Goal: Navigation & Orientation: Find specific page/section

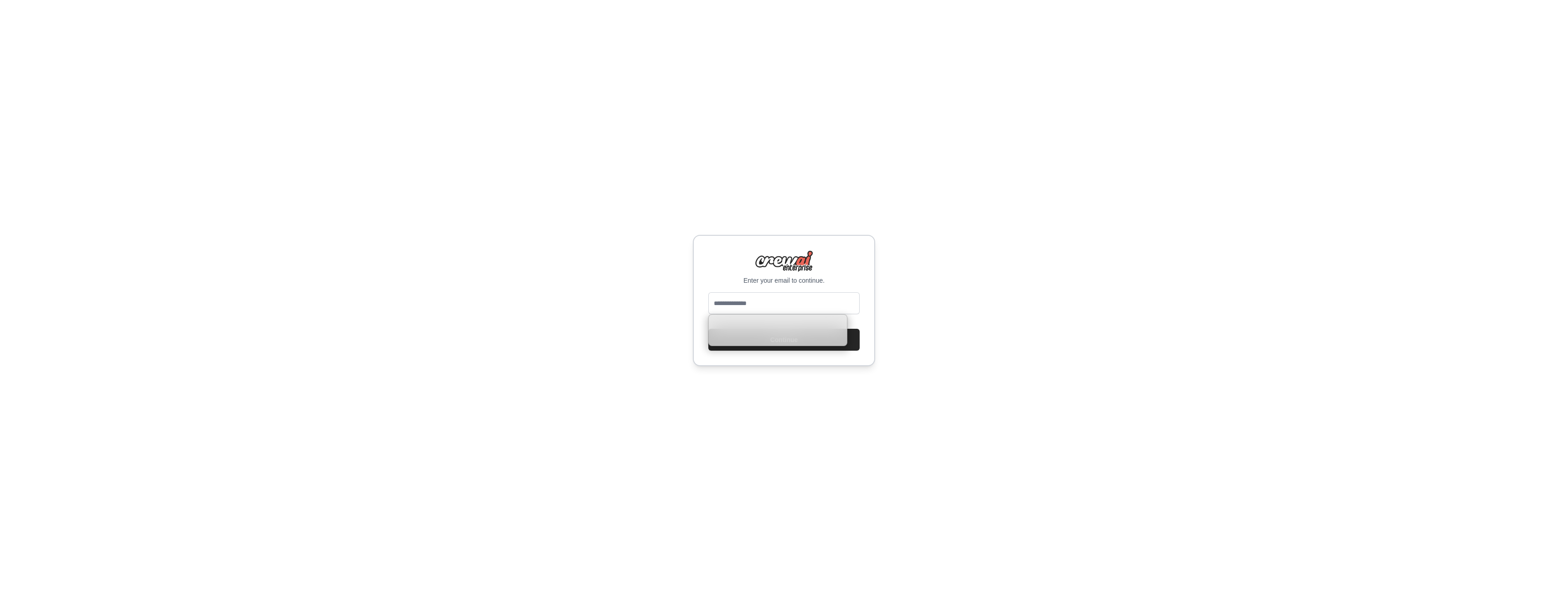
click at [781, 296] on input "email" at bounding box center [784, 303] width 152 height 22
click at [969, 295] on div "Enter your email to continue. Continue" at bounding box center [784, 300] width 1568 height 601
click at [803, 302] on input "email" at bounding box center [784, 303] width 152 height 22
click at [995, 304] on div "Enter your email to continue. Continue" at bounding box center [784, 300] width 1568 height 601
click at [805, 308] on input "email" at bounding box center [784, 303] width 152 height 22
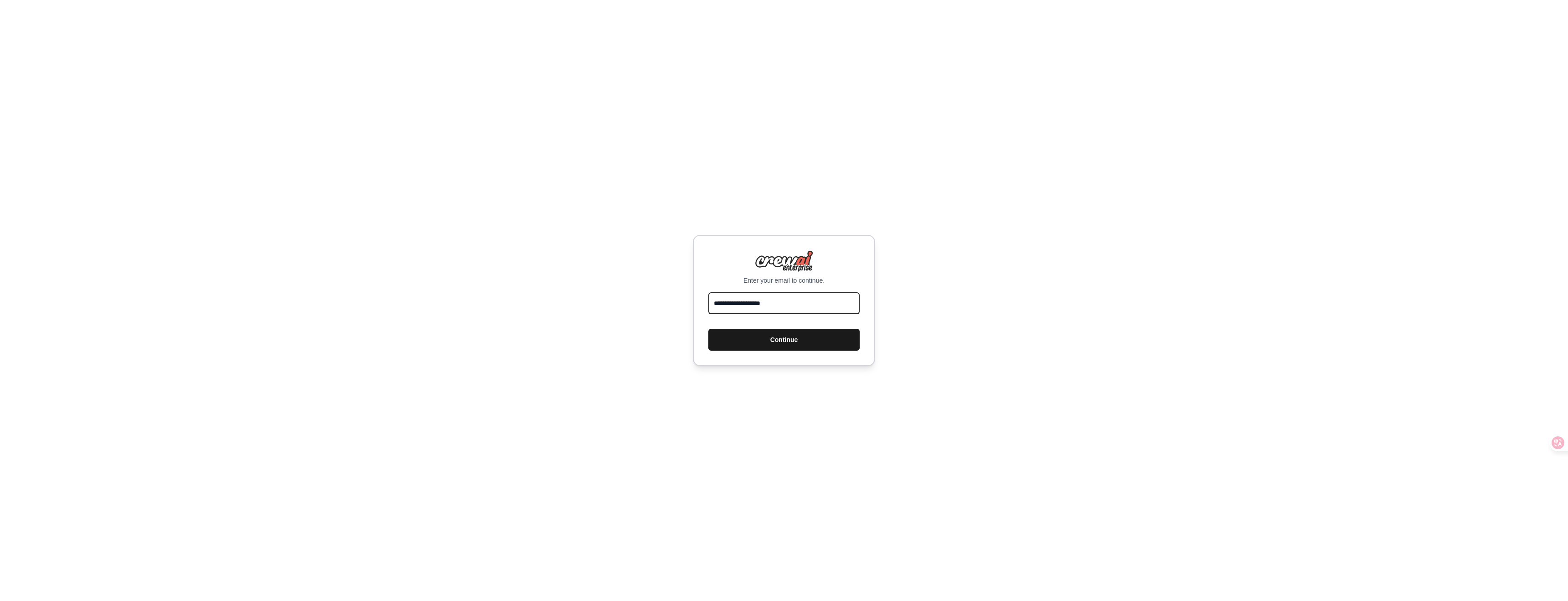
type input "**********"
click at [803, 342] on button "Continue" at bounding box center [784, 340] width 152 height 22
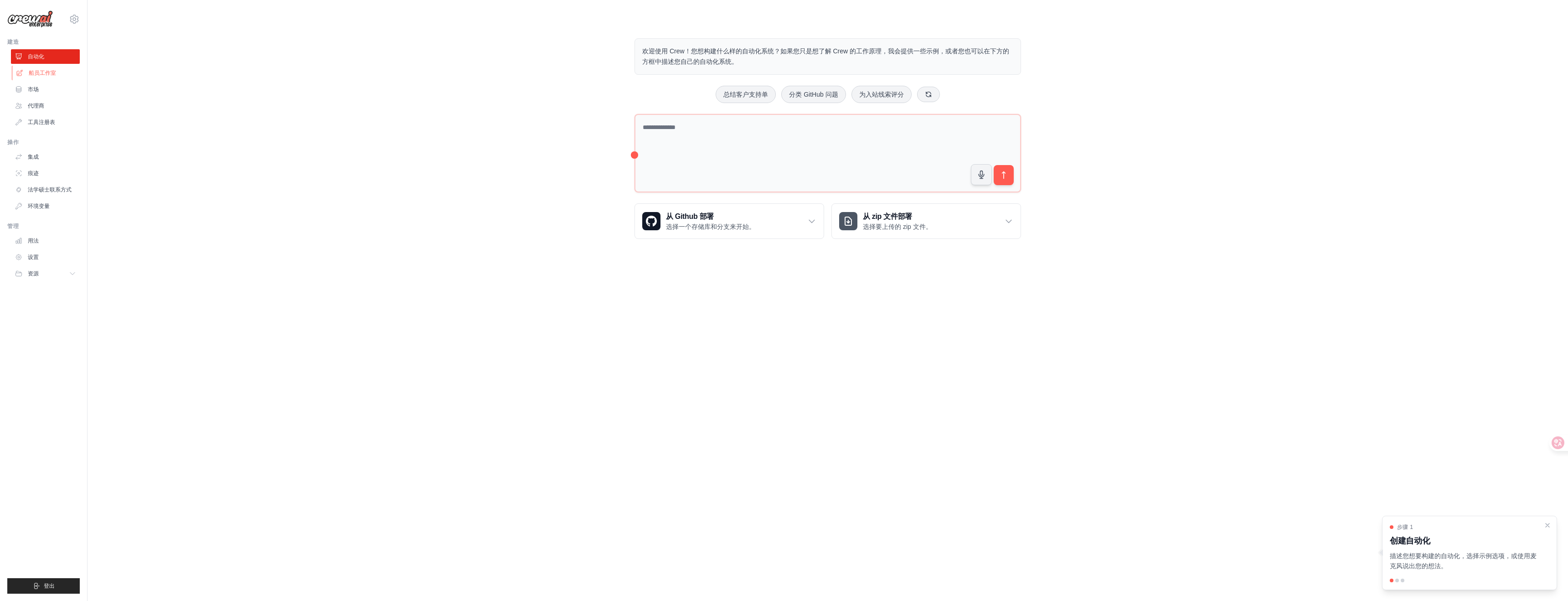
click at [40, 72] on font "船员工作室" at bounding box center [42, 73] width 27 height 6
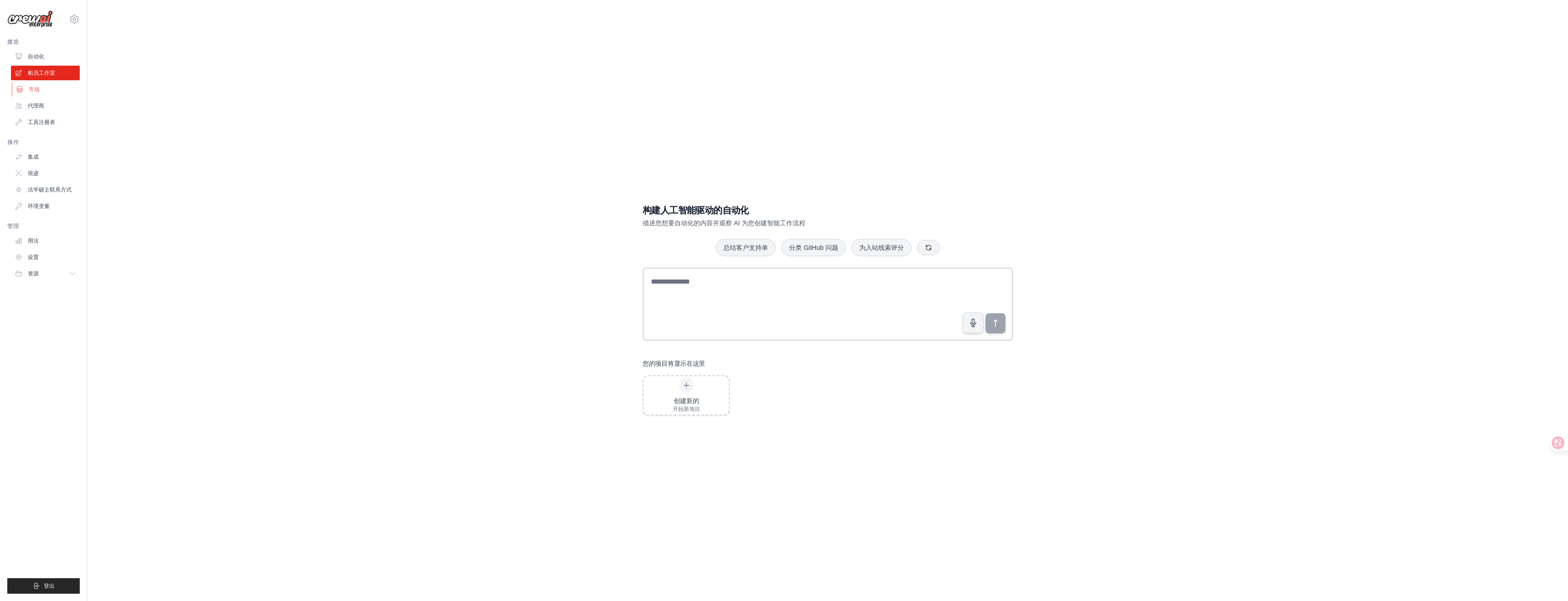
click at [43, 88] on link "市场" at bounding box center [46, 90] width 69 height 15
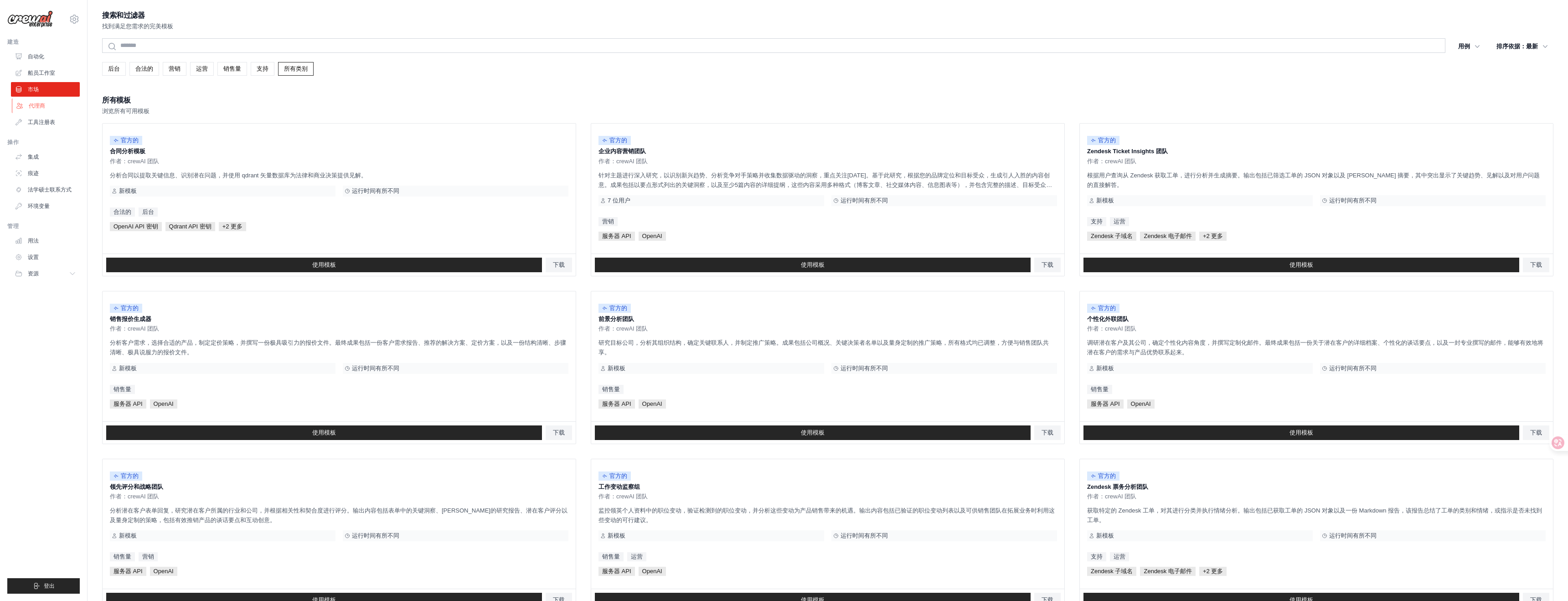
click at [49, 105] on link "代理商" at bounding box center [46, 106] width 69 height 15
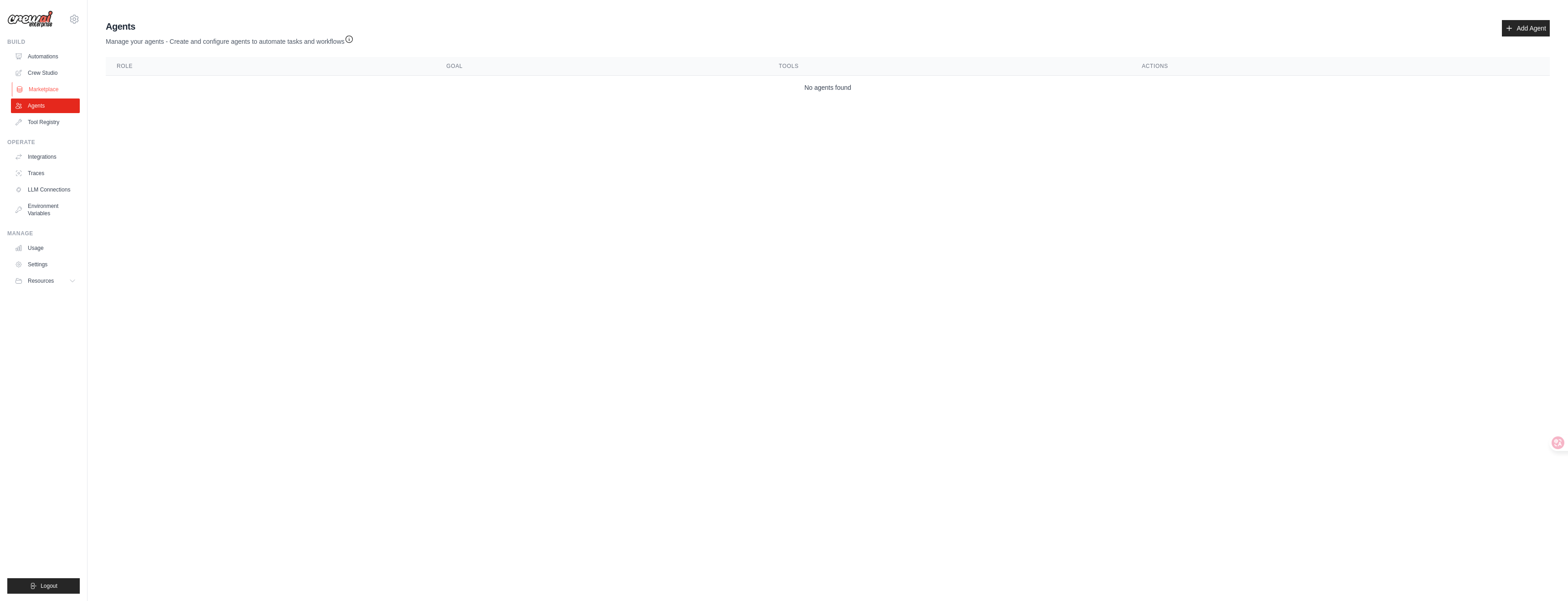
click at [46, 83] on link "Marketplace" at bounding box center [46, 90] width 69 height 15
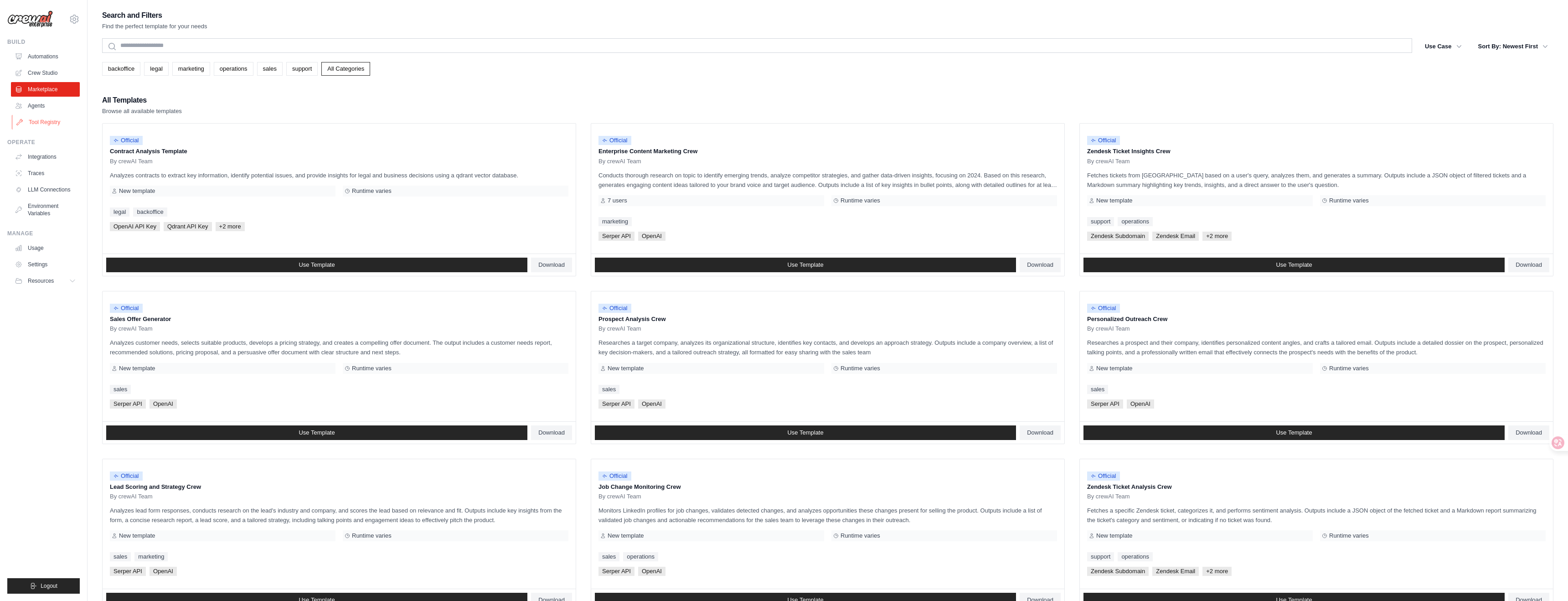
click at [41, 121] on link "Tool Registry" at bounding box center [46, 122] width 69 height 15
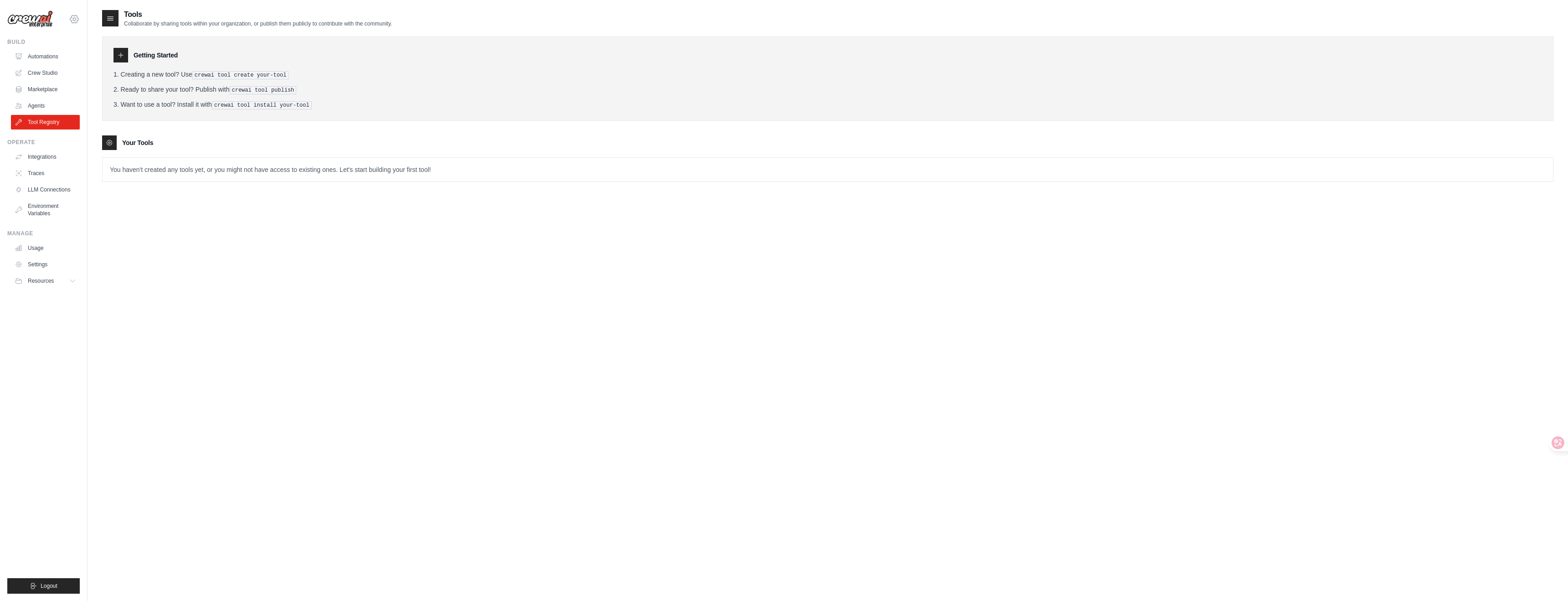
click at [75, 18] on icon at bounding box center [74, 19] width 11 height 11
click at [61, 60] on link "Settings" at bounding box center [74, 62] width 80 height 16
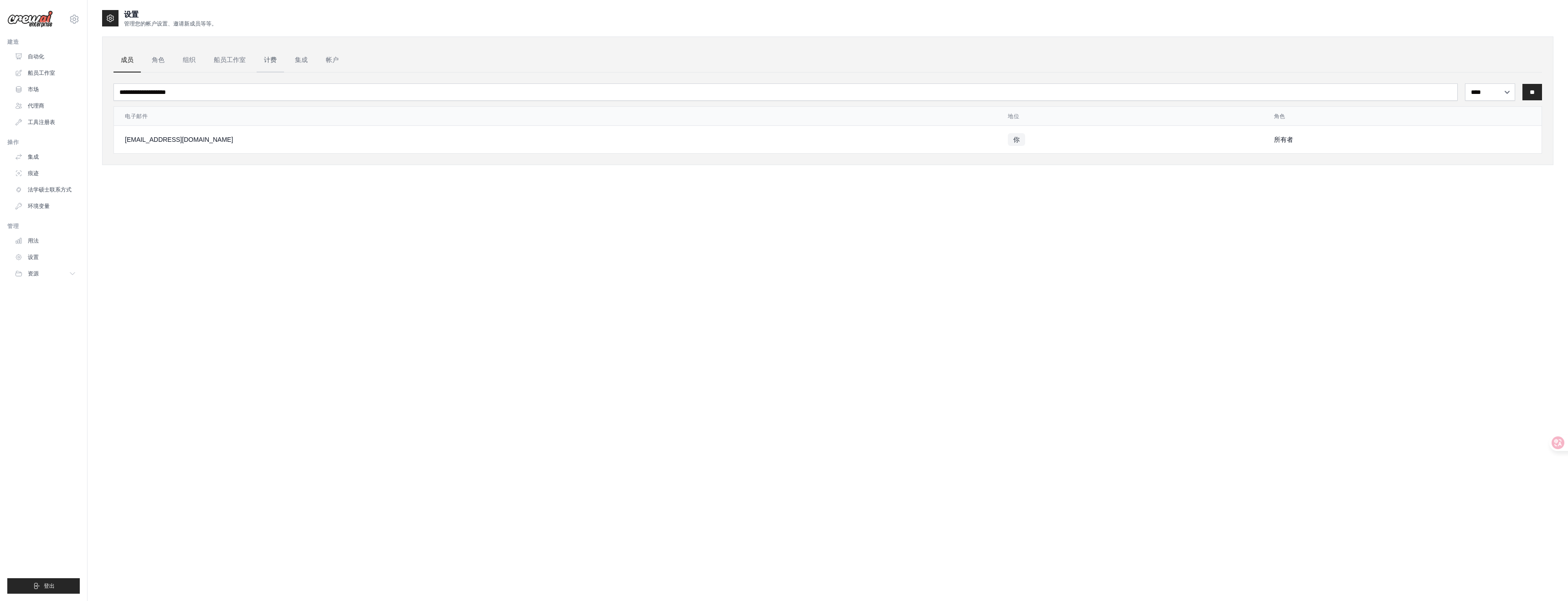
click at [270, 58] on font "计费" at bounding box center [270, 60] width 13 height 7
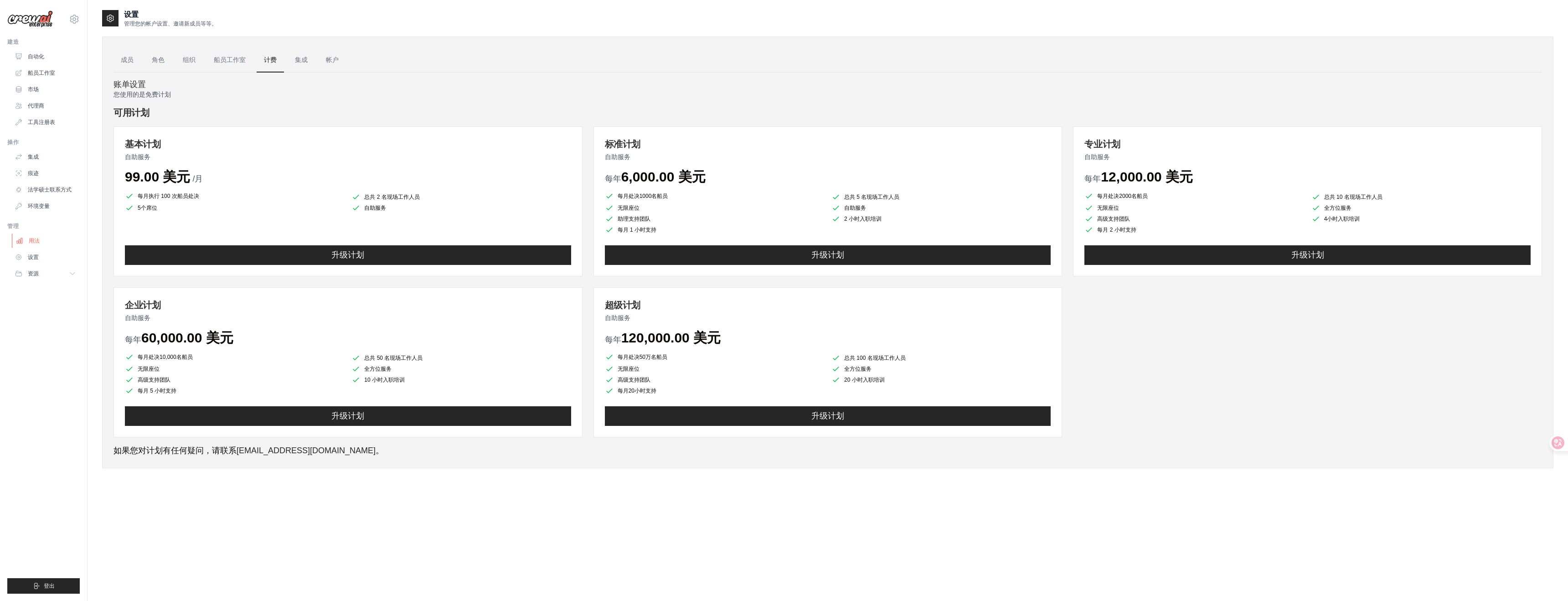
click at [38, 237] on font "用法" at bounding box center [34, 241] width 11 height 6
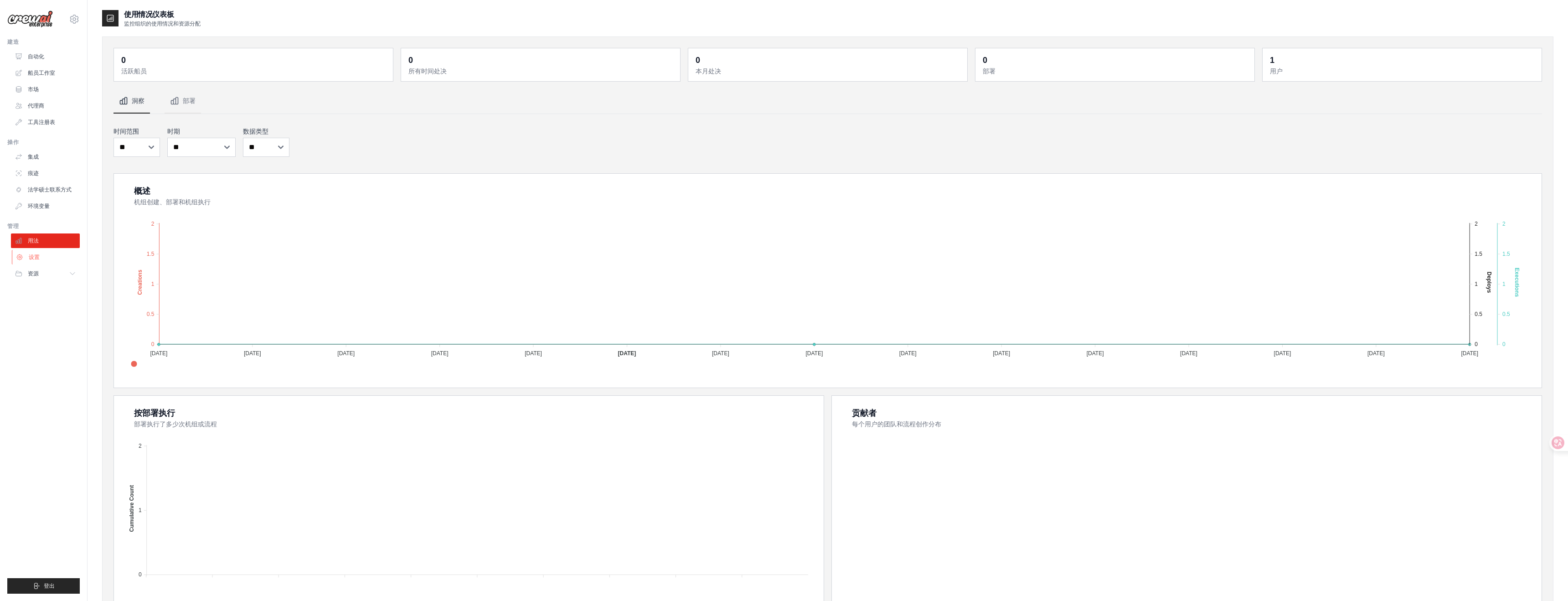
click at [36, 261] on link "设置" at bounding box center [46, 257] width 69 height 15
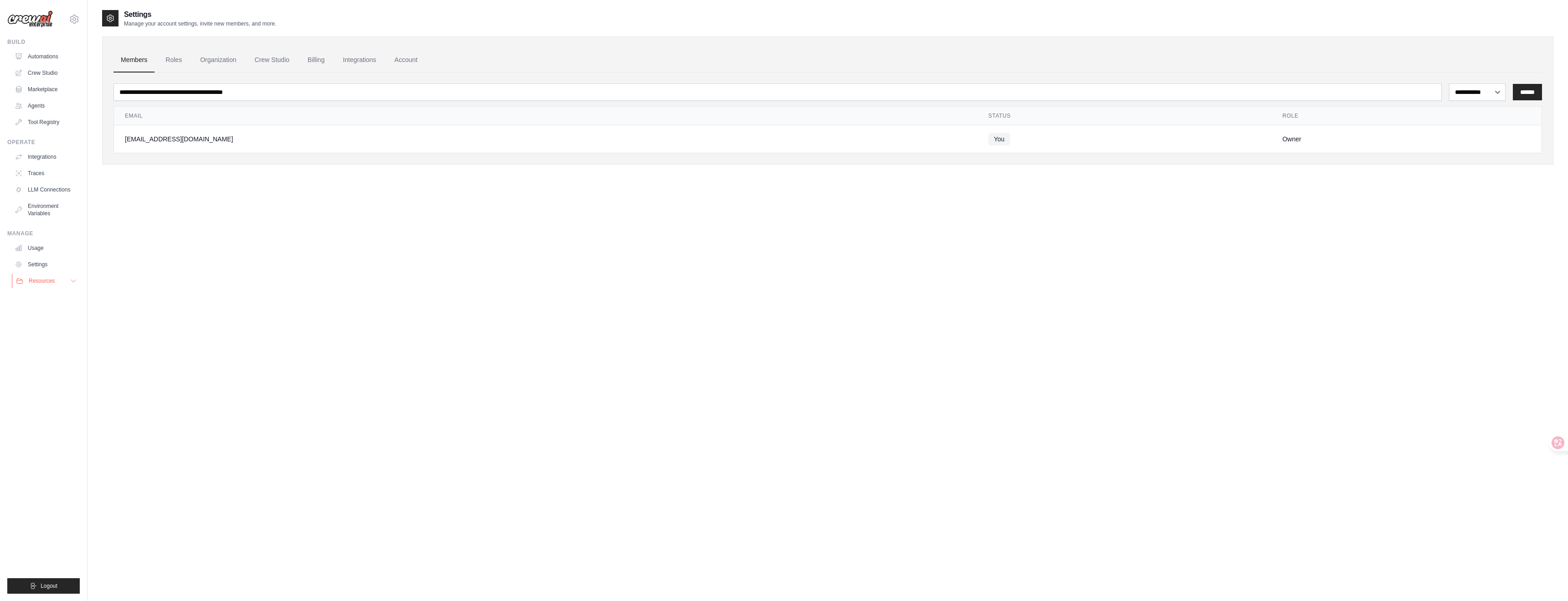
click at [44, 277] on span "Resources" at bounding box center [41, 281] width 26 height 7
click at [52, 295] on span "Documentation" at bounding box center [51, 297] width 37 height 7
